Goal: Information Seeking & Learning: Learn about a topic

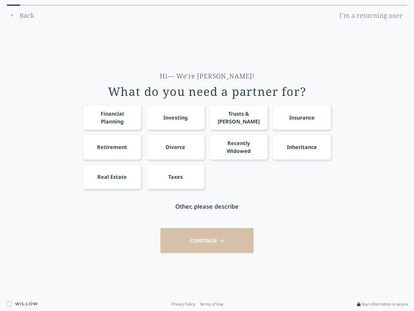
click at [207, 155] on div "Financial Planning Investing Trusts & [PERSON_NAME] Insurance Retirement Divorc…" at bounding box center [207, 147] width 249 height 84
click at [112, 117] on div "Financial Planning" at bounding box center [112, 118] width 47 height 16
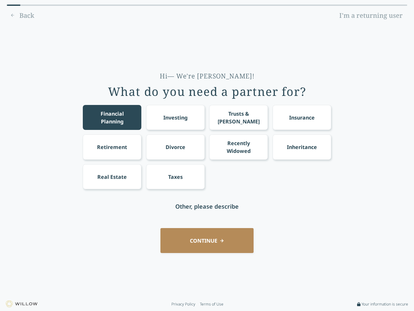
click at [175, 117] on div "Investing" at bounding box center [175, 118] width 24 height 8
click at [239, 117] on div "Trusts & [PERSON_NAME]" at bounding box center [239, 118] width 47 height 16
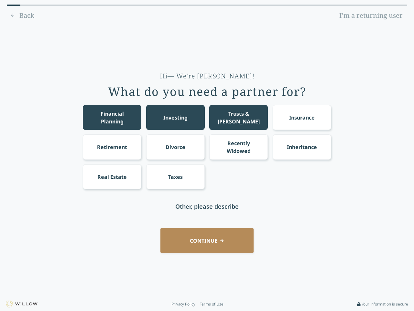
click at [302, 117] on div "Insurance" at bounding box center [302, 118] width 26 height 8
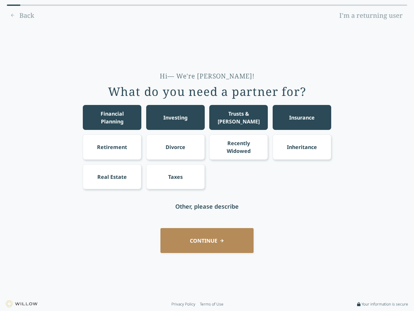
click at [112, 147] on div "Retirement" at bounding box center [112, 147] width 30 height 8
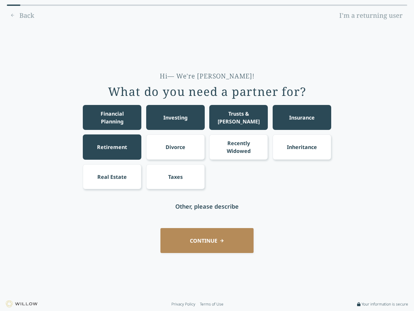
click at [175, 147] on div "Divorce" at bounding box center [176, 147] width 20 height 8
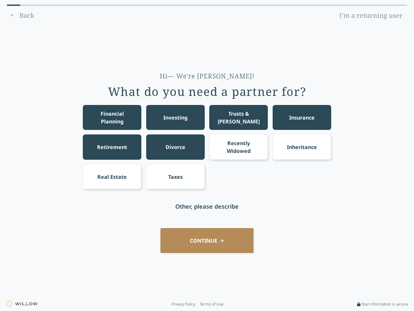
click at [239, 147] on div "Recently Widowed" at bounding box center [239, 147] width 47 height 16
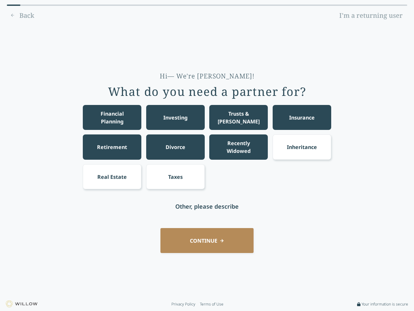
click at [302, 147] on div "Inheritance" at bounding box center [302, 147] width 30 height 8
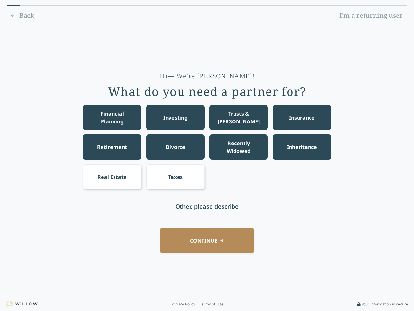
click at [112, 176] on div "Real Estate" at bounding box center [111, 177] width 29 height 8
